Goal: Task Accomplishment & Management: Use online tool/utility

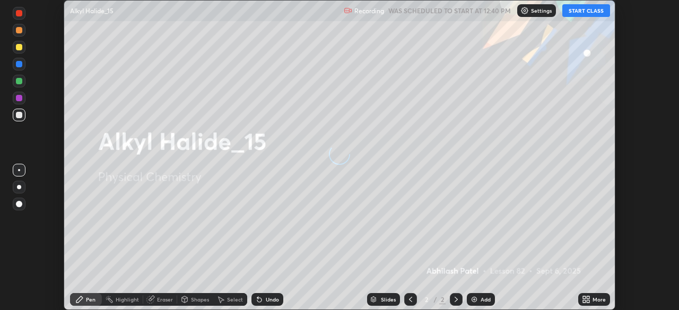
scroll to position [310, 679]
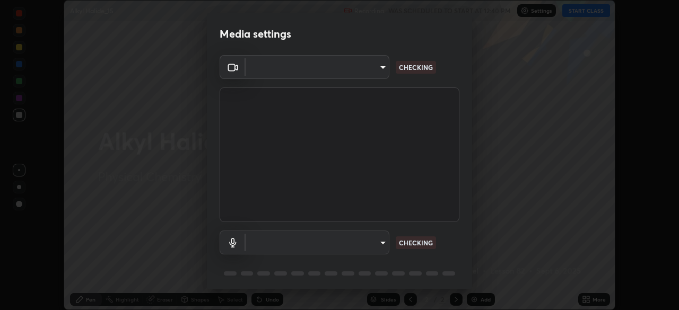
type input "f5ae6119dc4fab334a8cf66c369197aa9d1a3f6993b34b3aeb85a59339566d19"
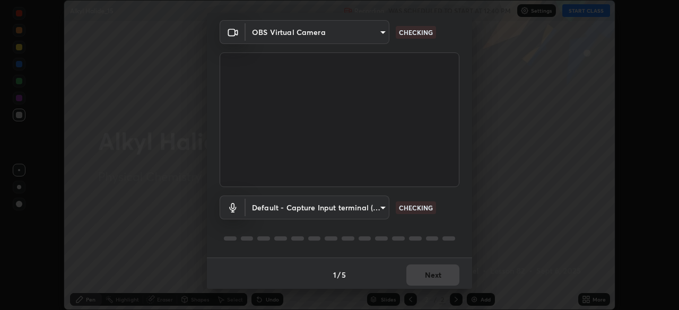
scroll to position [36, 0]
click at [384, 210] on body "Erase all Alkyl Halide_15 Recording WAS SCHEDULED TO START AT 12:40 PM Settings…" at bounding box center [339, 155] width 679 height 310
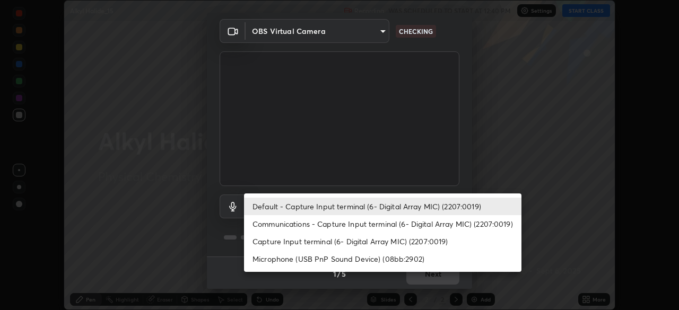
click at [417, 262] on li "Microphone (USB PnP Sound Device) (08bb:2902)" at bounding box center [383, 259] width 278 height 18
type input "b6fc27b3cfd9b16c139071b3e43c8616f7c7432b4493bf15a59cfe2aa5dcb19a"
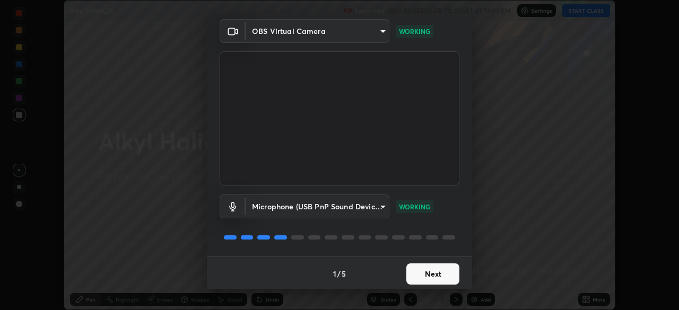
click at [450, 277] on button "Next" at bounding box center [432, 274] width 53 height 21
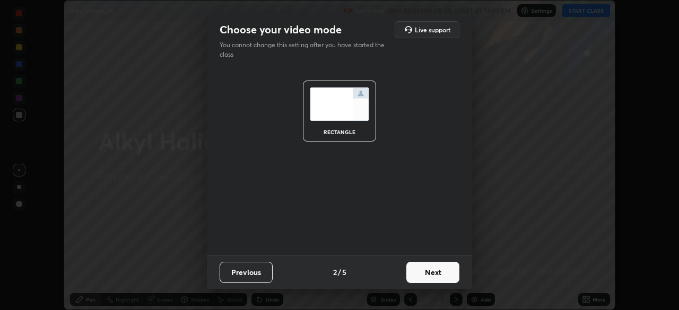
click at [452, 277] on button "Next" at bounding box center [432, 272] width 53 height 21
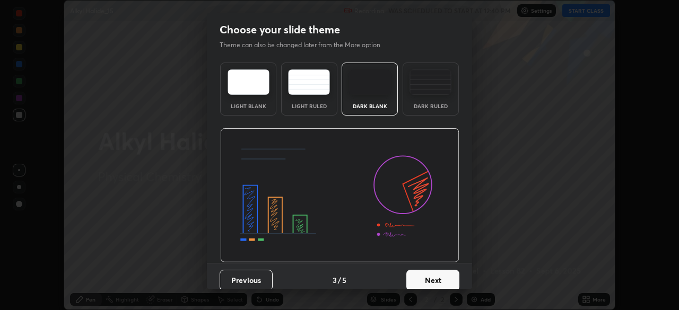
click at [456, 273] on button "Next" at bounding box center [432, 280] width 53 height 21
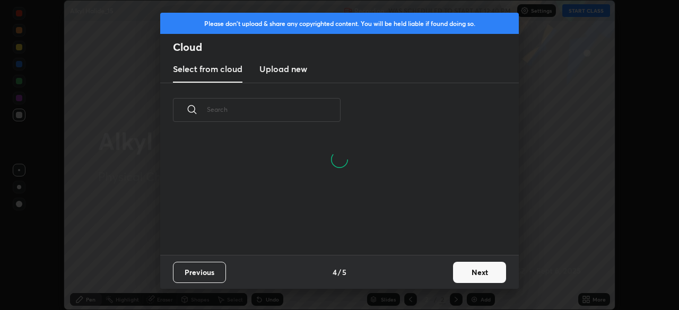
click at [467, 268] on button "Next" at bounding box center [479, 272] width 53 height 21
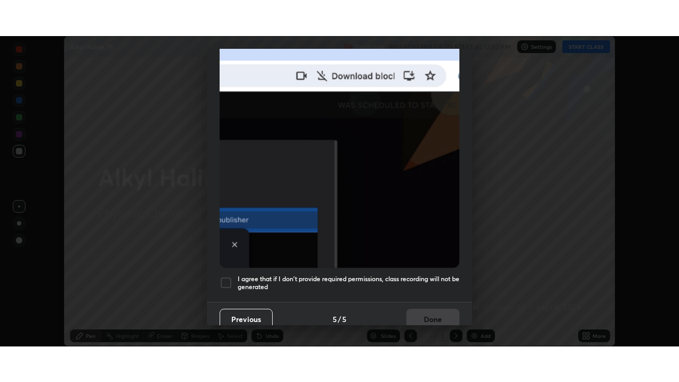
scroll to position [254, 0]
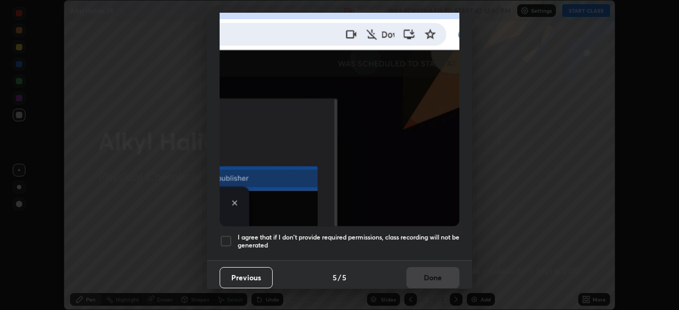
click at [439, 237] on h5 "I agree that if I don't provide required permissions, class recording will not …" at bounding box center [349, 241] width 222 height 16
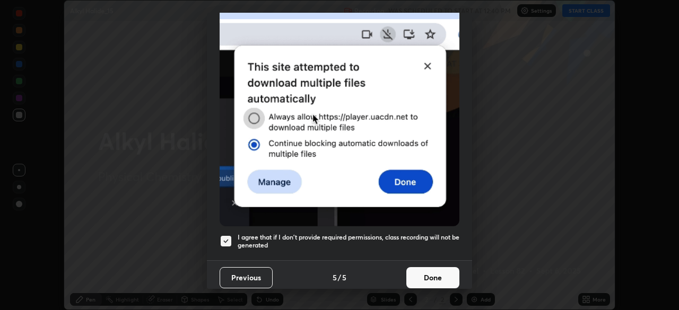
click at [443, 273] on button "Done" at bounding box center [432, 277] width 53 height 21
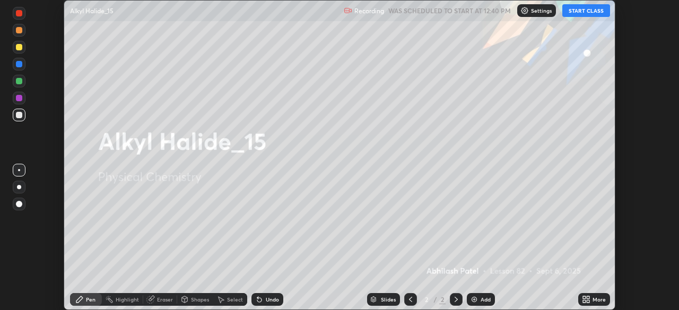
click at [588, 298] on icon at bounding box center [588, 298] width 3 height 3
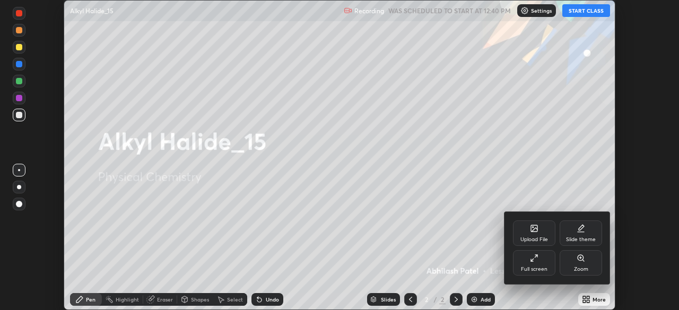
click at [534, 261] on icon at bounding box center [534, 258] width 8 height 8
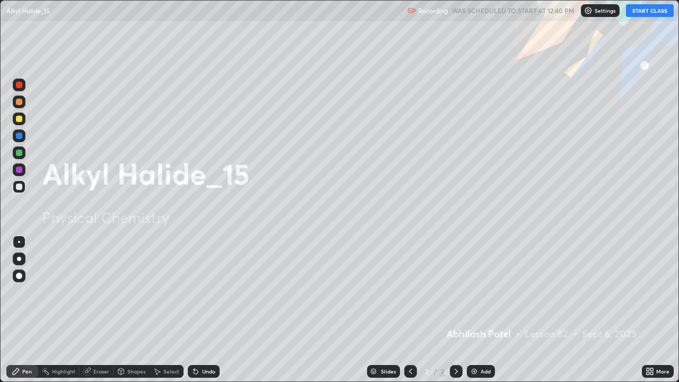
scroll to position [382, 679]
click at [487, 310] on div "Add" at bounding box center [486, 371] width 10 height 5
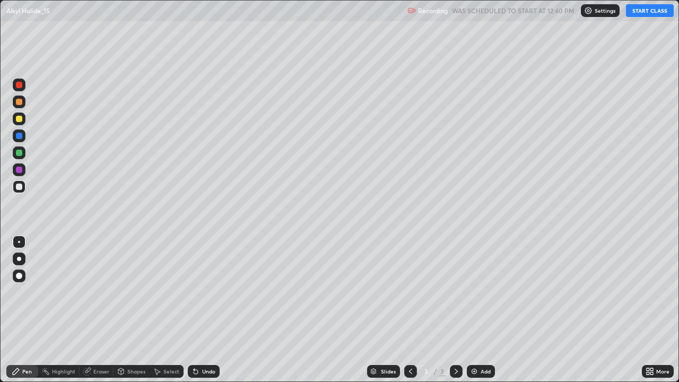
click at [639, 8] on button "START CLASS" at bounding box center [650, 10] width 48 height 13
click at [135, 310] on div "Shapes" at bounding box center [136, 371] width 18 height 5
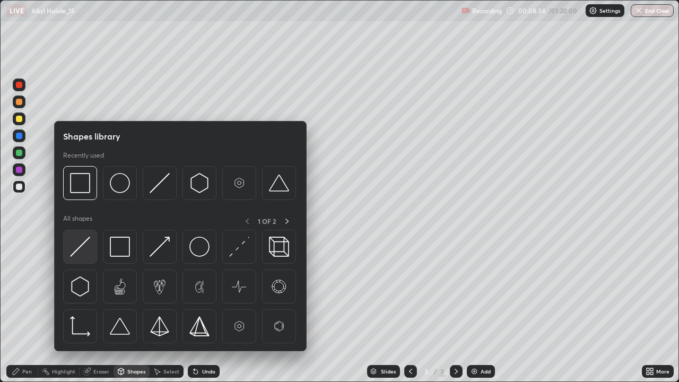
click at [89, 258] on div at bounding box center [80, 247] width 34 height 34
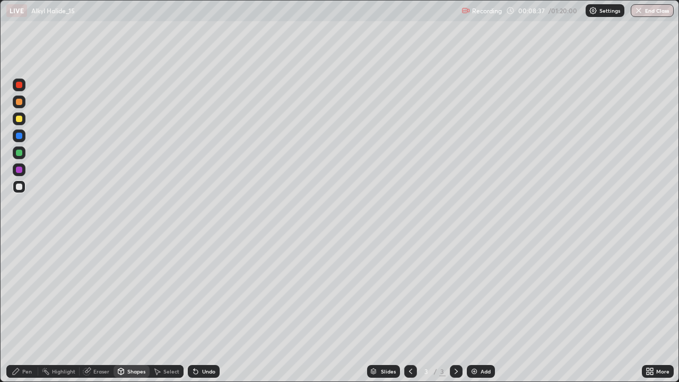
click at [22, 310] on div "Pen" at bounding box center [22, 371] width 32 height 13
click at [25, 257] on div at bounding box center [19, 259] width 13 height 13
click at [206, 310] on div "Undo" at bounding box center [204, 371] width 32 height 13
click at [198, 310] on div "Undo" at bounding box center [204, 371] width 32 height 13
click at [106, 310] on div "Eraser" at bounding box center [97, 371] width 34 height 13
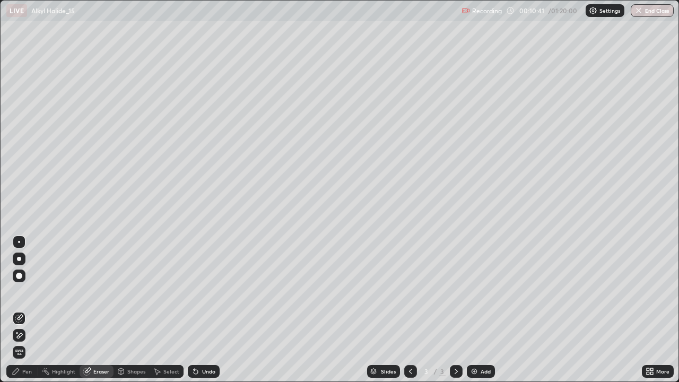
click at [30, 310] on div "Pen" at bounding box center [27, 371] width 10 height 5
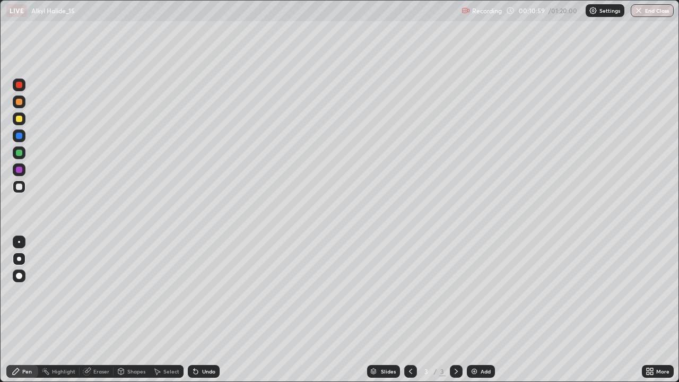
click at [204, 310] on div "Undo" at bounding box center [204, 371] width 32 height 13
click at [96, 310] on div "Eraser" at bounding box center [101, 371] width 16 height 5
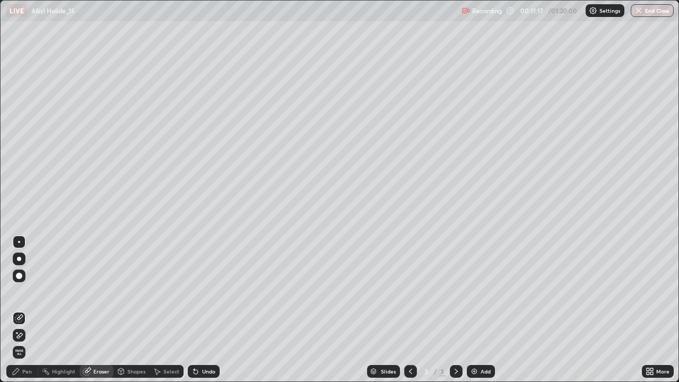
click at [31, 310] on div "Pen" at bounding box center [27, 371] width 10 height 5
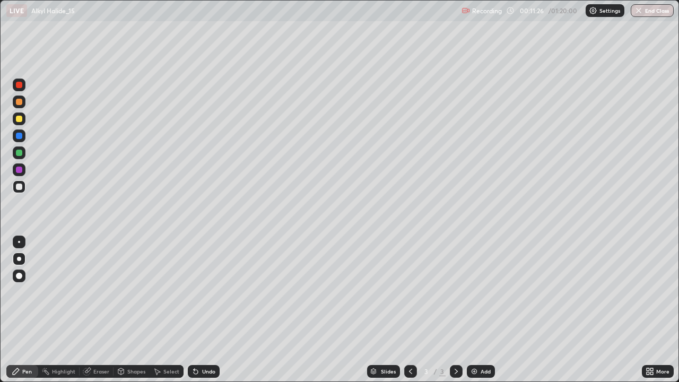
click at [202, 310] on div "Undo" at bounding box center [208, 371] width 13 height 5
click at [476, 310] on div "Add" at bounding box center [481, 371] width 28 height 13
click at [201, 310] on div "Undo" at bounding box center [204, 371] width 32 height 13
click at [136, 310] on div "Shapes" at bounding box center [132, 371] width 36 height 13
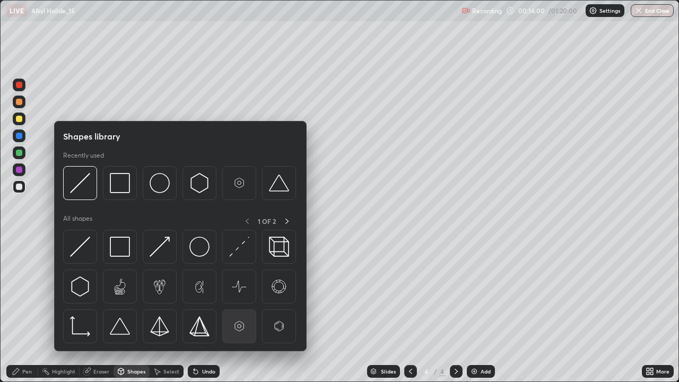
click at [240, 310] on img at bounding box center [239, 326] width 20 height 20
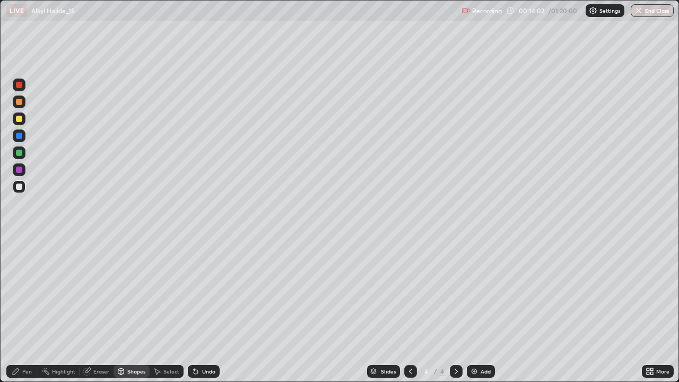
click at [30, 310] on div "Pen" at bounding box center [22, 371] width 32 height 13
click at [24, 123] on div at bounding box center [19, 118] width 13 height 13
click at [175, 310] on div "Select" at bounding box center [171, 371] width 16 height 5
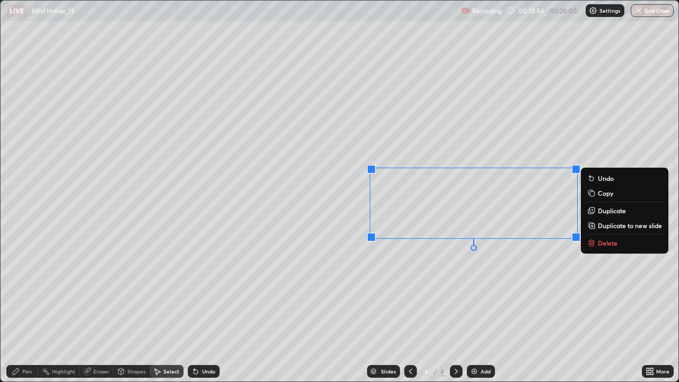
click at [616, 226] on p "Duplicate to new slide" at bounding box center [630, 225] width 64 height 8
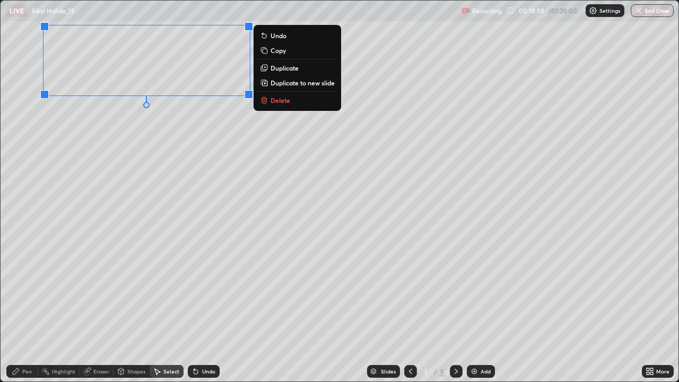
click at [407, 310] on div at bounding box center [410, 371] width 13 height 21
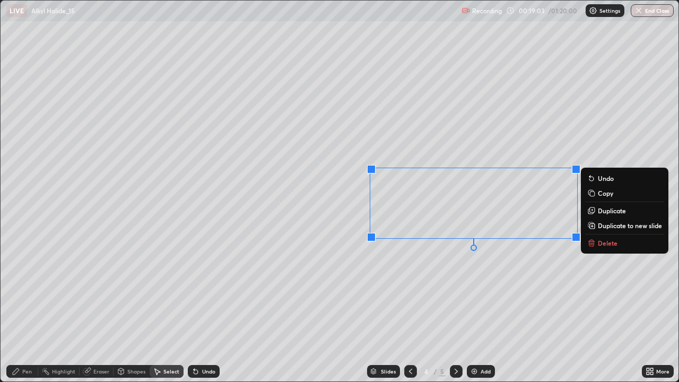
click at [600, 242] on p "Delete" at bounding box center [608, 243] width 20 height 8
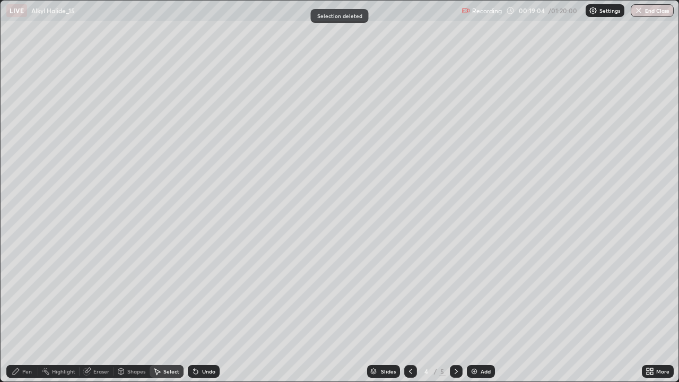
click at [31, 310] on div "Pen" at bounding box center [27, 371] width 10 height 5
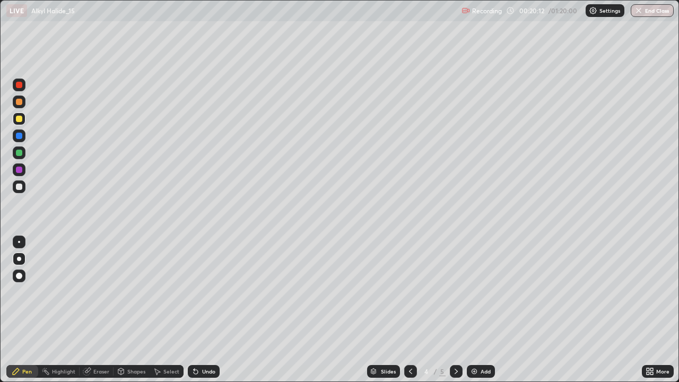
click at [109, 310] on div "Eraser" at bounding box center [97, 371] width 34 height 13
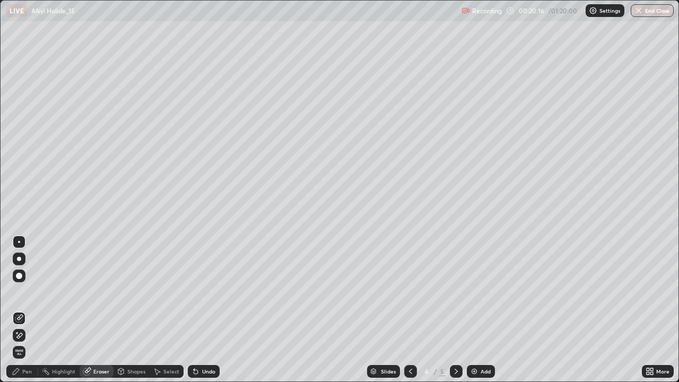
click at [26, 310] on div "Pen" at bounding box center [27, 371] width 10 height 5
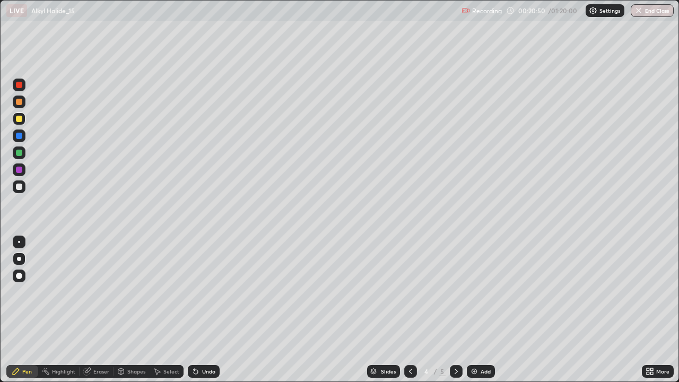
click at [209, 310] on div "Undo" at bounding box center [208, 371] width 13 height 5
click at [209, 310] on div "Undo" at bounding box center [204, 371] width 32 height 13
click at [206, 310] on div "Undo" at bounding box center [204, 371] width 32 height 13
click at [207, 310] on div "Undo" at bounding box center [204, 371] width 32 height 13
click at [206, 310] on div "Undo" at bounding box center [204, 371] width 32 height 13
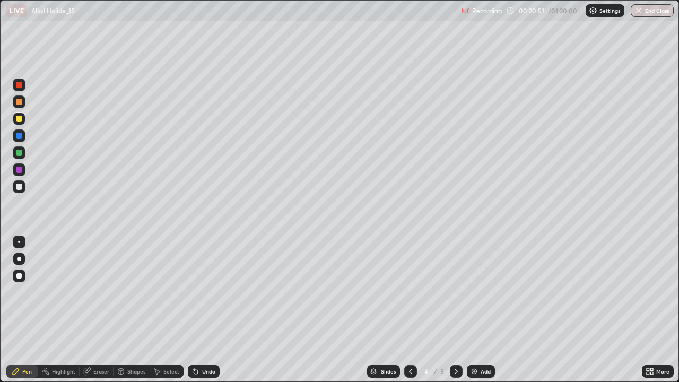
click at [206, 310] on div "Undo" at bounding box center [204, 371] width 32 height 13
click at [205, 310] on div "Undo" at bounding box center [204, 371] width 32 height 13
click at [206, 310] on div "Undo" at bounding box center [204, 371] width 32 height 13
click at [207, 310] on div "Undo" at bounding box center [204, 371] width 32 height 13
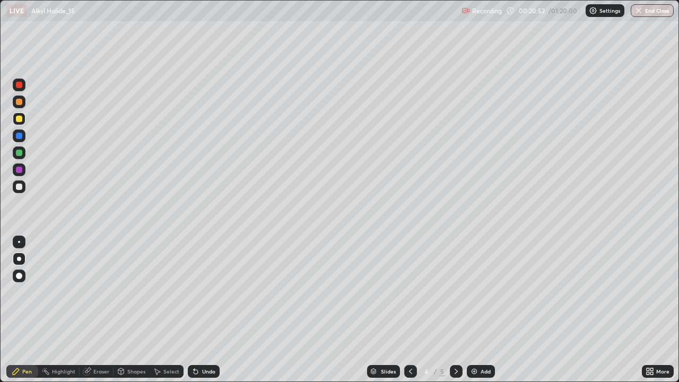
click at [207, 310] on div "Undo" at bounding box center [204, 371] width 32 height 13
click at [206, 310] on div "Undo" at bounding box center [204, 371] width 32 height 13
click at [207, 310] on div "Undo" at bounding box center [204, 371] width 32 height 13
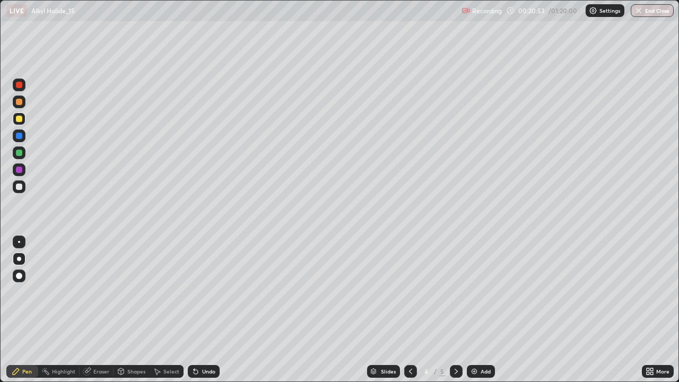
click at [207, 310] on div "Undo" at bounding box center [204, 371] width 32 height 13
click at [206, 310] on div "Undo" at bounding box center [204, 371] width 32 height 13
click at [205, 310] on div "Undo" at bounding box center [204, 371] width 32 height 13
click at [207, 310] on div "Undo" at bounding box center [208, 371] width 13 height 5
click at [98, 310] on div "Eraser" at bounding box center [101, 371] width 16 height 5
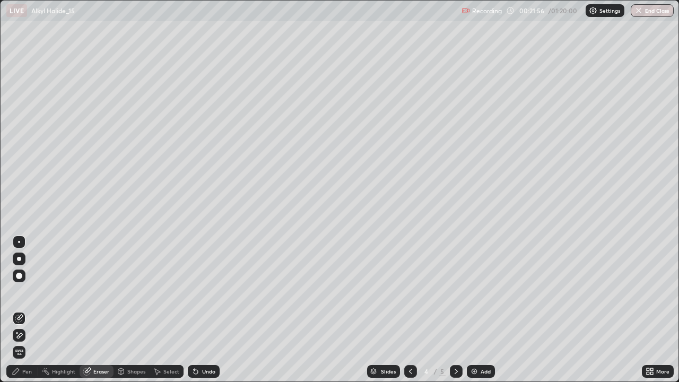
click at [24, 310] on div at bounding box center [19, 335] width 13 height 13
click at [25, 310] on div "Pen" at bounding box center [27, 371] width 10 height 5
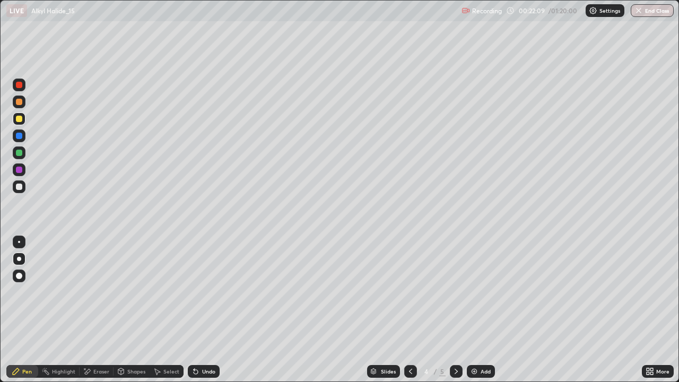
click at [99, 310] on div "Eraser" at bounding box center [101, 371] width 16 height 5
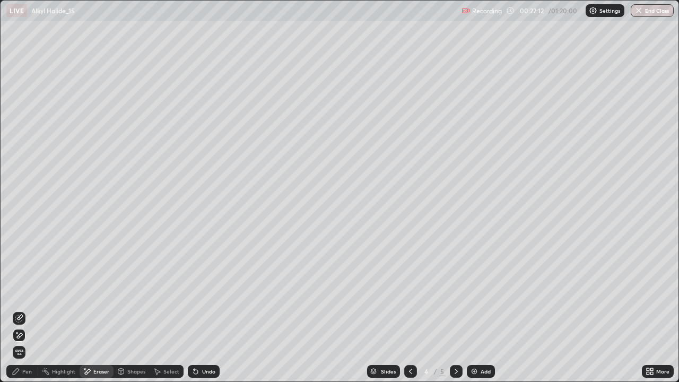
click at [23, 310] on div "Pen" at bounding box center [27, 371] width 10 height 5
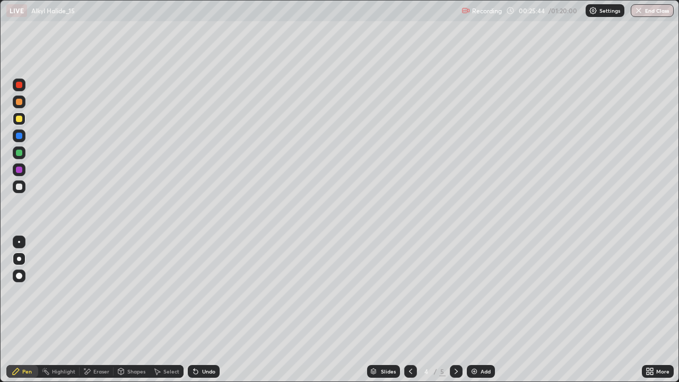
click at [484, 310] on div "Add" at bounding box center [486, 371] width 10 height 5
click at [408, 310] on icon at bounding box center [410, 371] width 8 height 8
click at [455, 310] on icon at bounding box center [456, 371] width 3 height 5
click at [456, 310] on icon at bounding box center [456, 371] width 8 height 8
click at [211, 310] on div "Undo" at bounding box center [204, 371] width 32 height 13
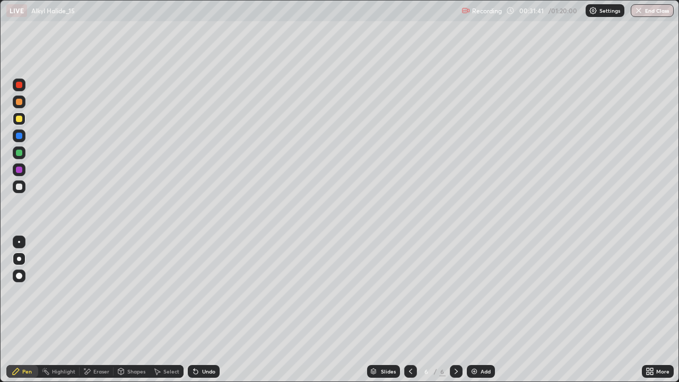
click at [213, 310] on div "Undo" at bounding box center [208, 371] width 13 height 5
click at [214, 310] on div "Undo" at bounding box center [208, 371] width 13 height 5
click at [213, 310] on div "Undo" at bounding box center [208, 371] width 13 height 5
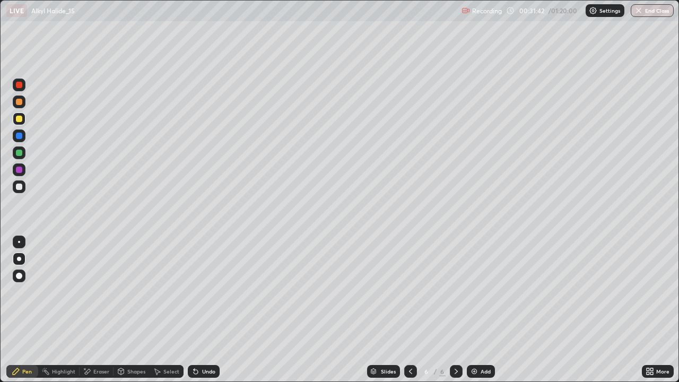
click at [214, 310] on div "Undo" at bounding box center [204, 371] width 32 height 13
click at [207, 310] on div "Undo" at bounding box center [204, 371] width 32 height 13
click at [481, 310] on div "Add" at bounding box center [486, 371] width 10 height 5
click at [474, 310] on img at bounding box center [474, 371] width 8 height 8
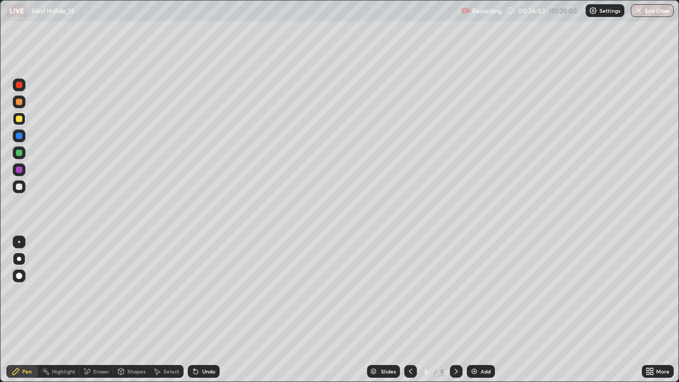
click at [21, 101] on div at bounding box center [19, 102] width 6 height 6
click at [128, 310] on div "Shapes" at bounding box center [136, 371] width 18 height 5
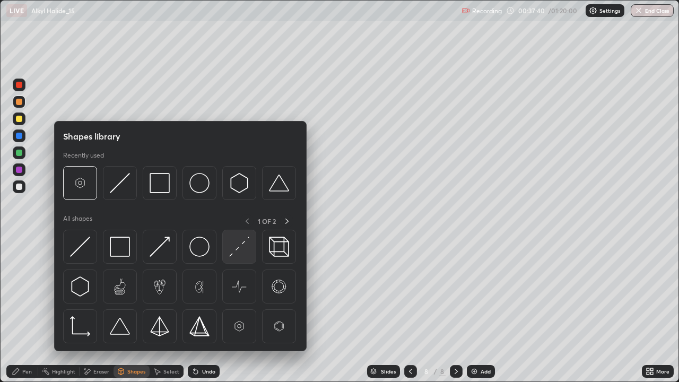
click at [237, 256] on img at bounding box center [239, 247] width 20 height 20
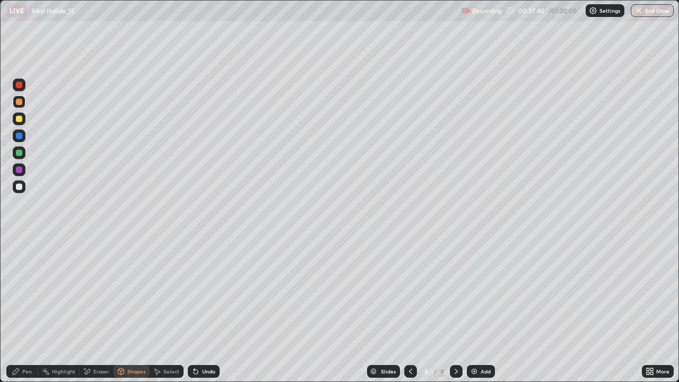
click at [19, 175] on div at bounding box center [19, 169] width 13 height 13
click at [28, 310] on div "Pen" at bounding box center [22, 371] width 32 height 13
click at [477, 310] on img at bounding box center [474, 371] width 8 height 8
click at [198, 310] on div "Undo" at bounding box center [202, 371] width 36 height 21
click at [25, 124] on div at bounding box center [19, 118] width 13 height 17
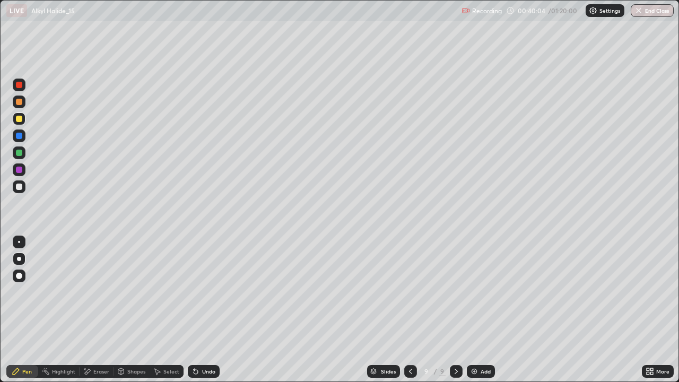
click at [202, 310] on div "Undo" at bounding box center [204, 371] width 32 height 13
click at [194, 310] on icon at bounding box center [194, 369] width 1 height 1
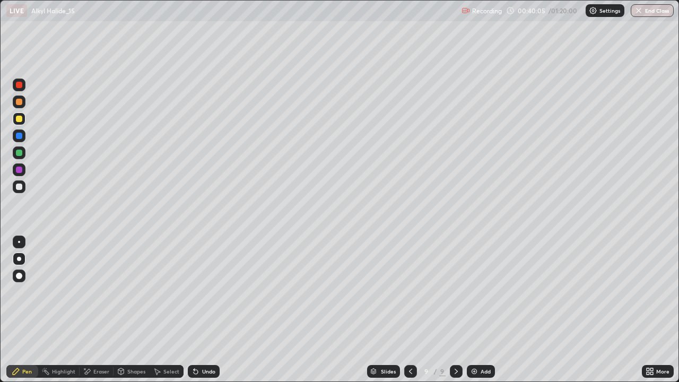
click at [194, 310] on icon at bounding box center [194, 369] width 1 height 1
click at [198, 310] on icon at bounding box center [196, 371] width 8 height 8
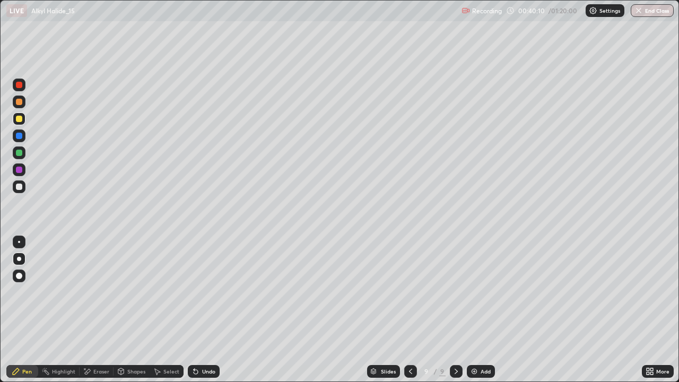
click at [196, 310] on icon at bounding box center [196, 371] width 8 height 8
click at [198, 310] on div "Undo" at bounding box center [204, 371] width 32 height 13
click at [194, 310] on icon at bounding box center [194, 369] width 1 height 1
click at [404, 310] on div at bounding box center [410, 371] width 13 height 13
click at [477, 310] on img at bounding box center [474, 371] width 8 height 8
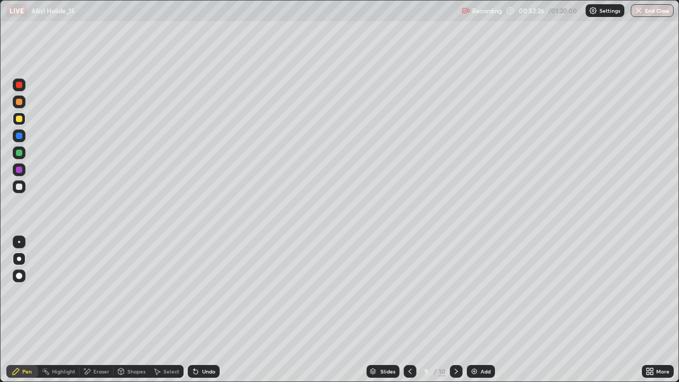
click at [481, 310] on div "Add" at bounding box center [481, 371] width 28 height 13
click at [206, 310] on div "Undo" at bounding box center [208, 371] width 13 height 5
click at [203, 310] on div "Undo" at bounding box center [204, 371] width 32 height 13
click at [200, 310] on div "Undo" at bounding box center [204, 371] width 32 height 13
click at [207, 310] on div "Undo" at bounding box center [204, 371] width 32 height 13
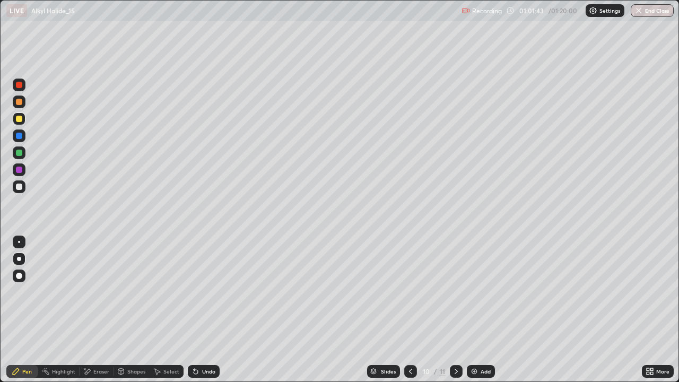
click at [212, 310] on div "Undo" at bounding box center [204, 371] width 32 height 13
click at [478, 310] on div "Add" at bounding box center [481, 371] width 28 height 13
click at [201, 310] on div "Undo" at bounding box center [204, 371] width 32 height 13
click at [209, 310] on div "Undo" at bounding box center [204, 371] width 32 height 13
click at [489, 310] on div "Add" at bounding box center [481, 371] width 28 height 13
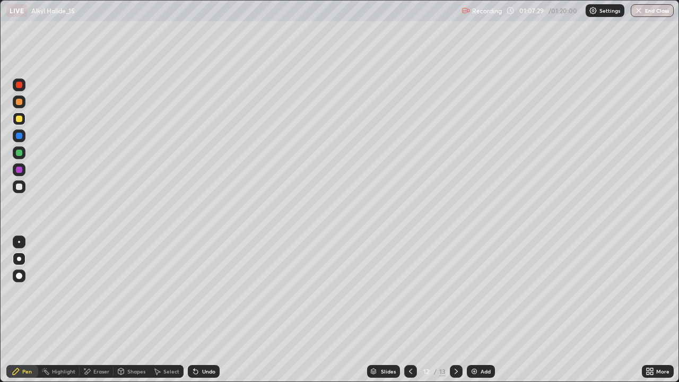
click at [134, 310] on div "Shapes" at bounding box center [132, 371] width 36 height 13
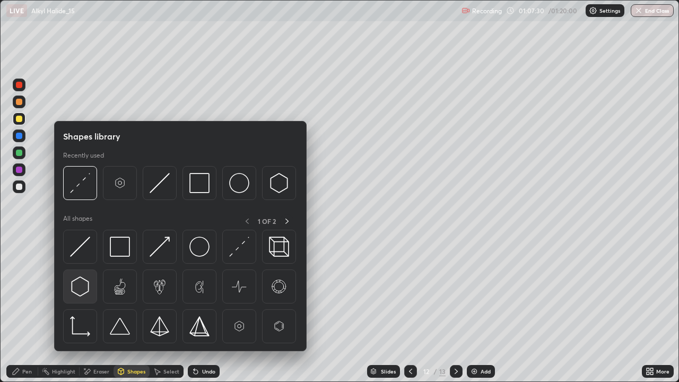
click at [81, 283] on img at bounding box center [80, 286] width 20 height 20
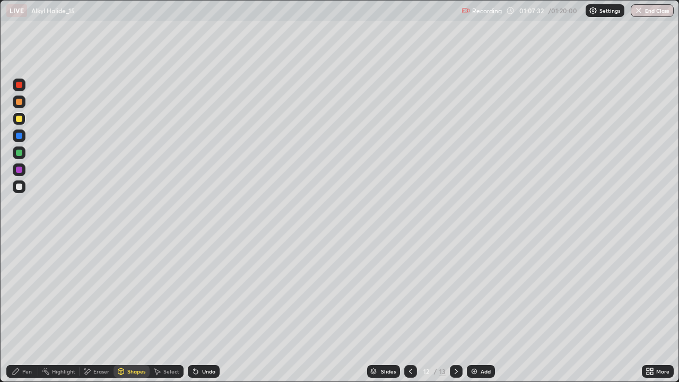
click at [24, 310] on div "Pen" at bounding box center [27, 371] width 10 height 5
click at [190, 310] on div "Undo" at bounding box center [204, 371] width 32 height 13
click at [194, 310] on icon at bounding box center [194, 369] width 1 height 1
click at [19, 140] on div at bounding box center [19, 135] width 13 height 13
click at [197, 310] on icon at bounding box center [196, 371] width 8 height 8
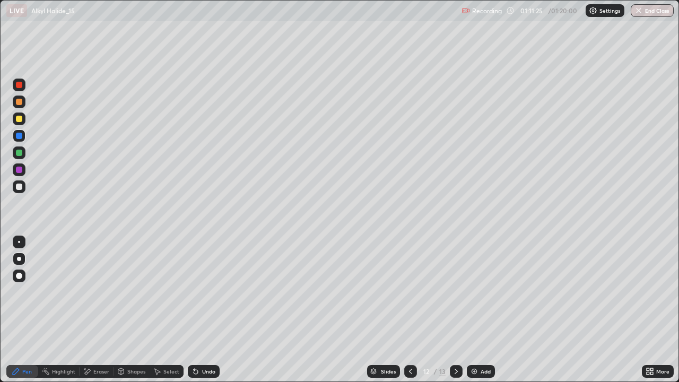
click at [194, 310] on icon at bounding box center [194, 369] width 1 height 1
click at [194, 310] on icon at bounding box center [196, 372] width 4 height 4
click at [128, 310] on div "Shapes" at bounding box center [132, 371] width 36 height 13
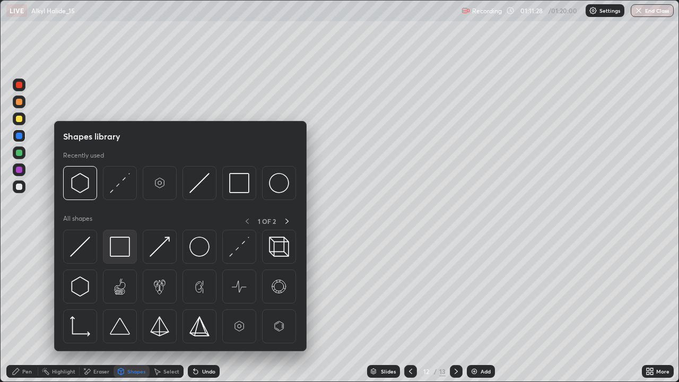
click at [118, 239] on img at bounding box center [120, 247] width 20 height 20
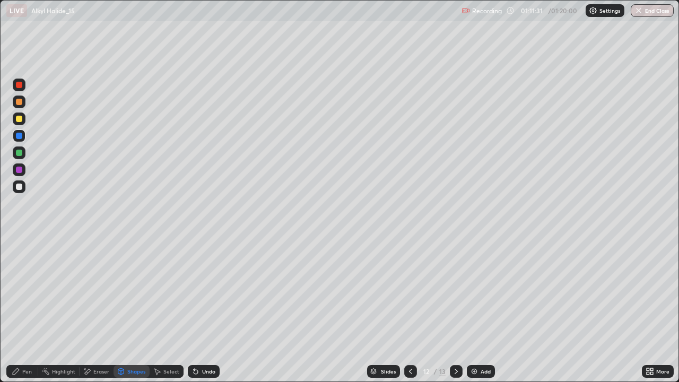
click at [27, 310] on div "Pen" at bounding box center [27, 371] width 10 height 5
click at [99, 310] on div "Eraser" at bounding box center [97, 371] width 34 height 13
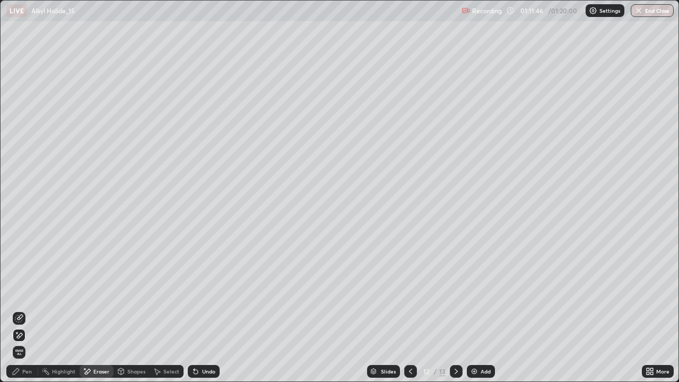
click at [129, 310] on div "Shapes" at bounding box center [136, 371] width 18 height 5
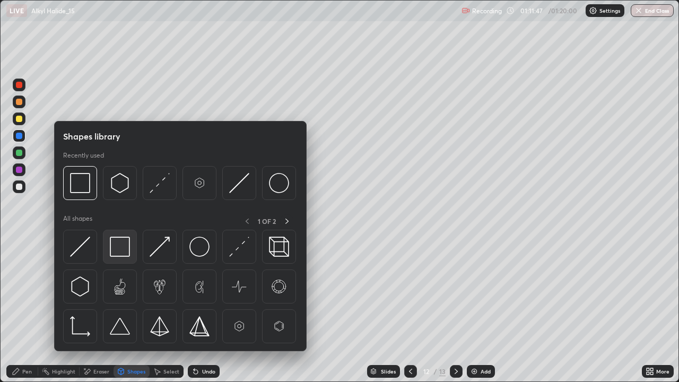
click at [116, 239] on img at bounding box center [120, 247] width 20 height 20
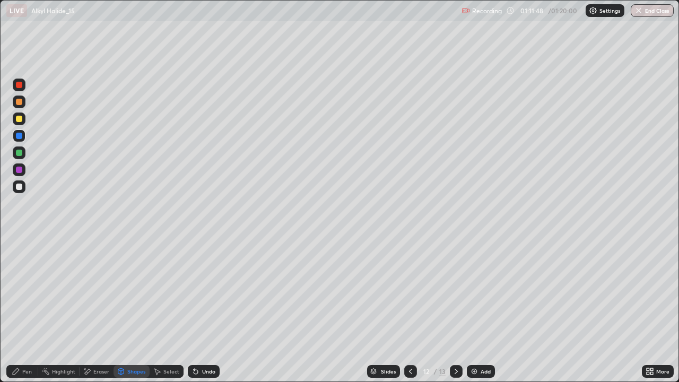
click at [20, 168] on div at bounding box center [19, 170] width 6 height 6
click at [180, 310] on div "Select" at bounding box center [167, 371] width 34 height 13
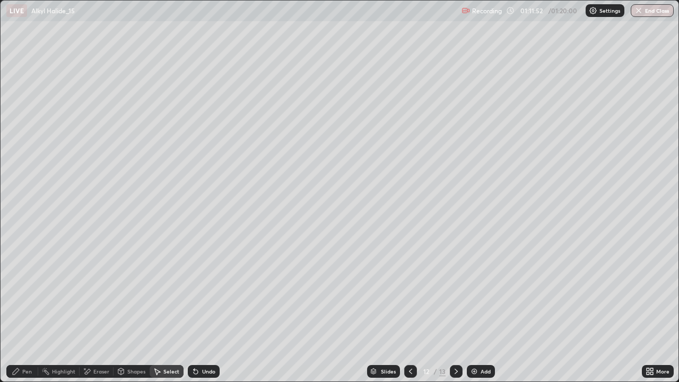
click at [202, 310] on div "Undo" at bounding box center [208, 371] width 13 height 5
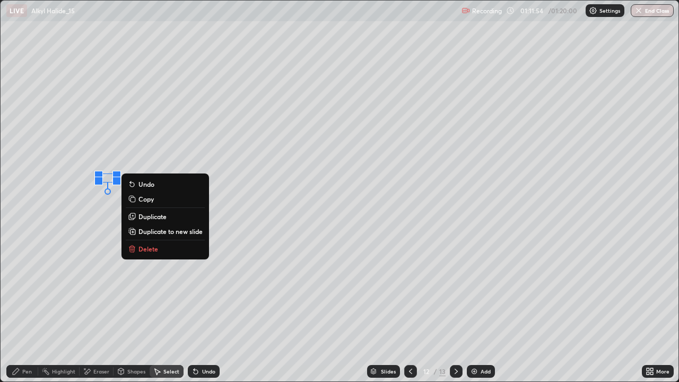
click at [128, 310] on div "Shapes" at bounding box center [136, 371] width 18 height 5
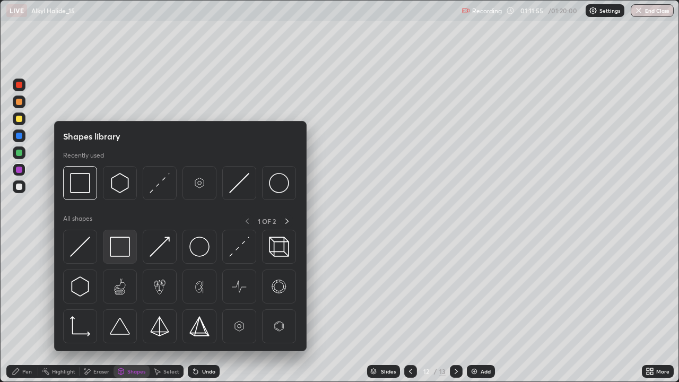
click at [123, 249] on img at bounding box center [120, 247] width 20 height 20
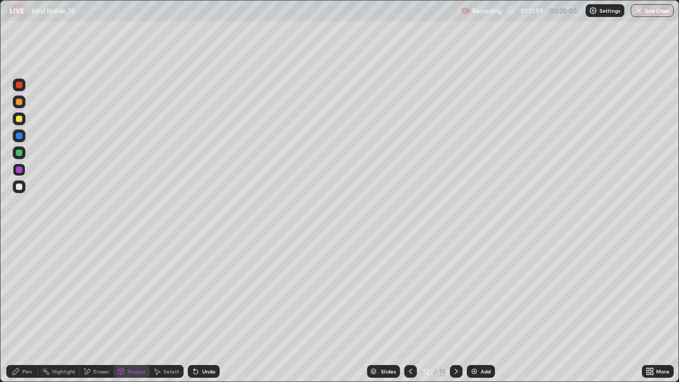
click at [23, 310] on div "Pen" at bounding box center [27, 371] width 10 height 5
click at [98, 310] on div "Eraser" at bounding box center [101, 371] width 16 height 5
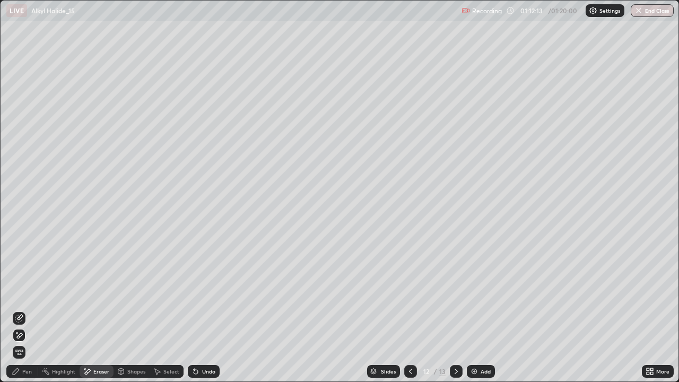
click at [30, 310] on div "Pen" at bounding box center [27, 371] width 10 height 5
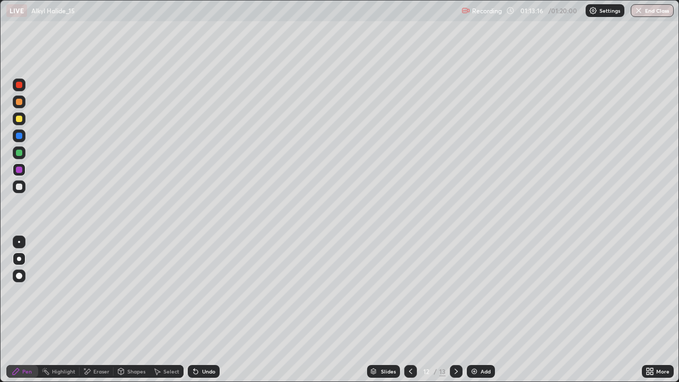
click at [212, 310] on div "Undo" at bounding box center [202, 371] width 36 height 21
click at [653, 12] on button "End Class" at bounding box center [653, 10] width 42 height 13
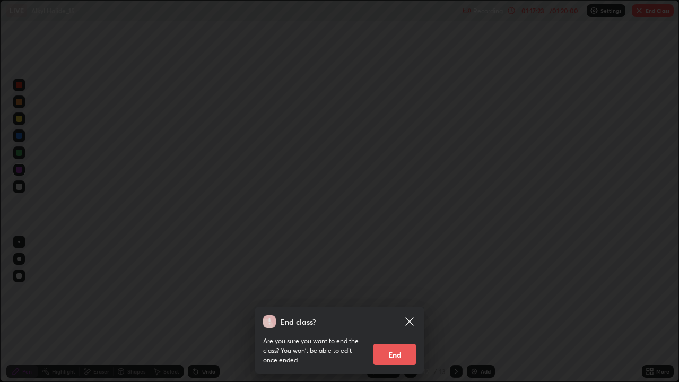
click at [414, 310] on button "End" at bounding box center [395, 354] width 42 height 21
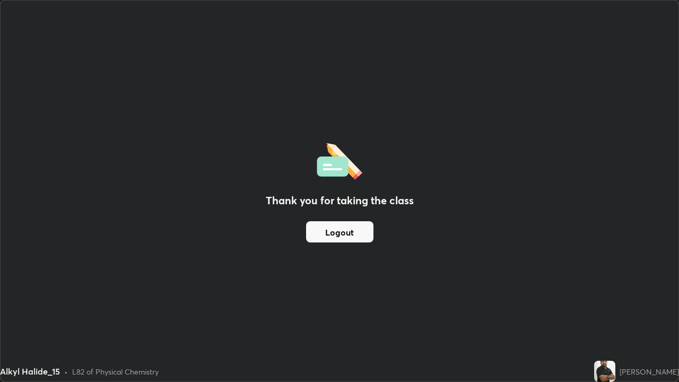
click at [304, 310] on div "Thank you for taking the class Logout" at bounding box center [340, 191] width 678 height 381
click at [279, 310] on div "Thank you for taking the class Logout" at bounding box center [340, 191] width 678 height 381
click at [295, 310] on div "Thank you for taking the class Logout" at bounding box center [340, 191] width 678 height 381
